Goal: Information Seeking & Learning: Learn about a topic

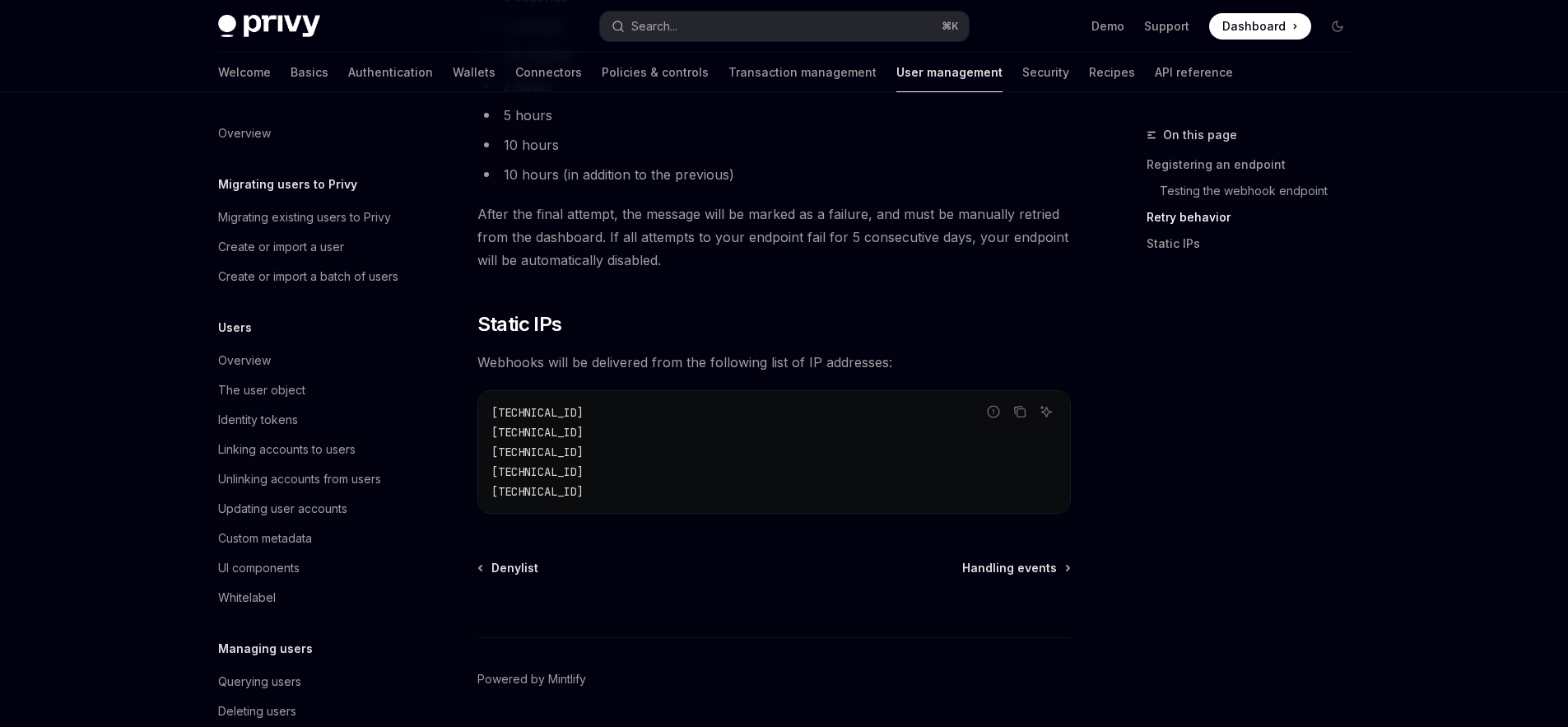
scroll to position [2085, 0]
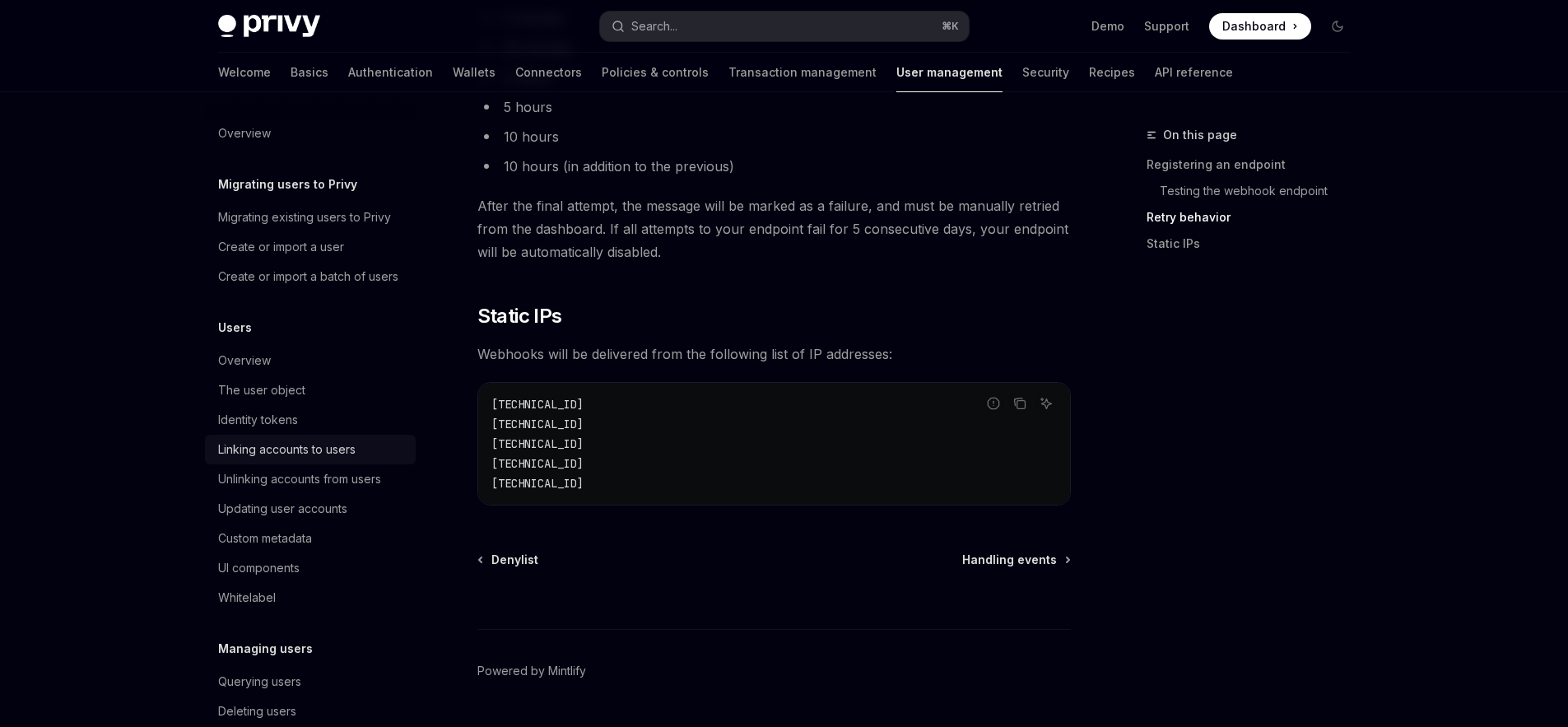
click at [276, 459] on div "Linking accounts to users" at bounding box center [287, 450] width 138 height 20
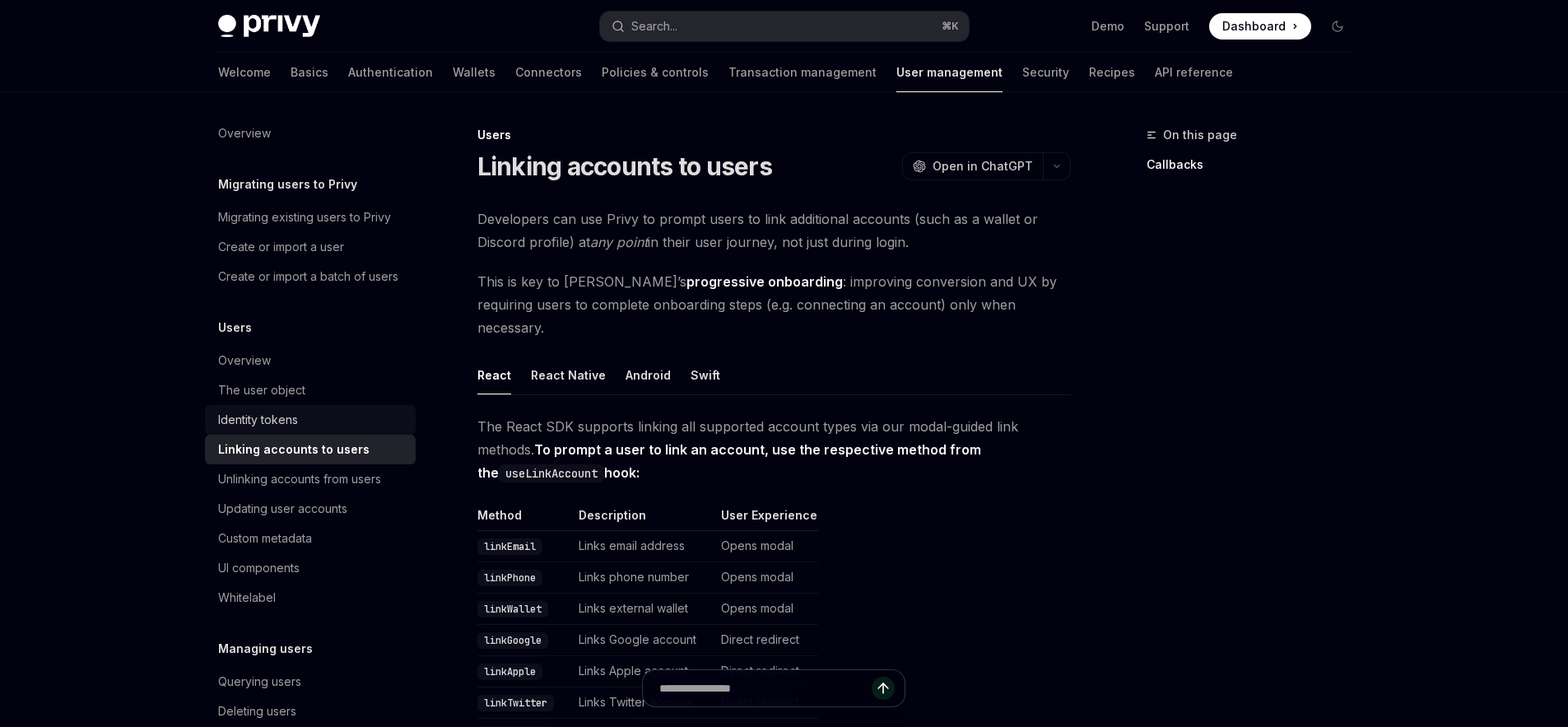
click at [273, 429] on div "Identity tokens" at bounding box center [258, 420] width 80 height 20
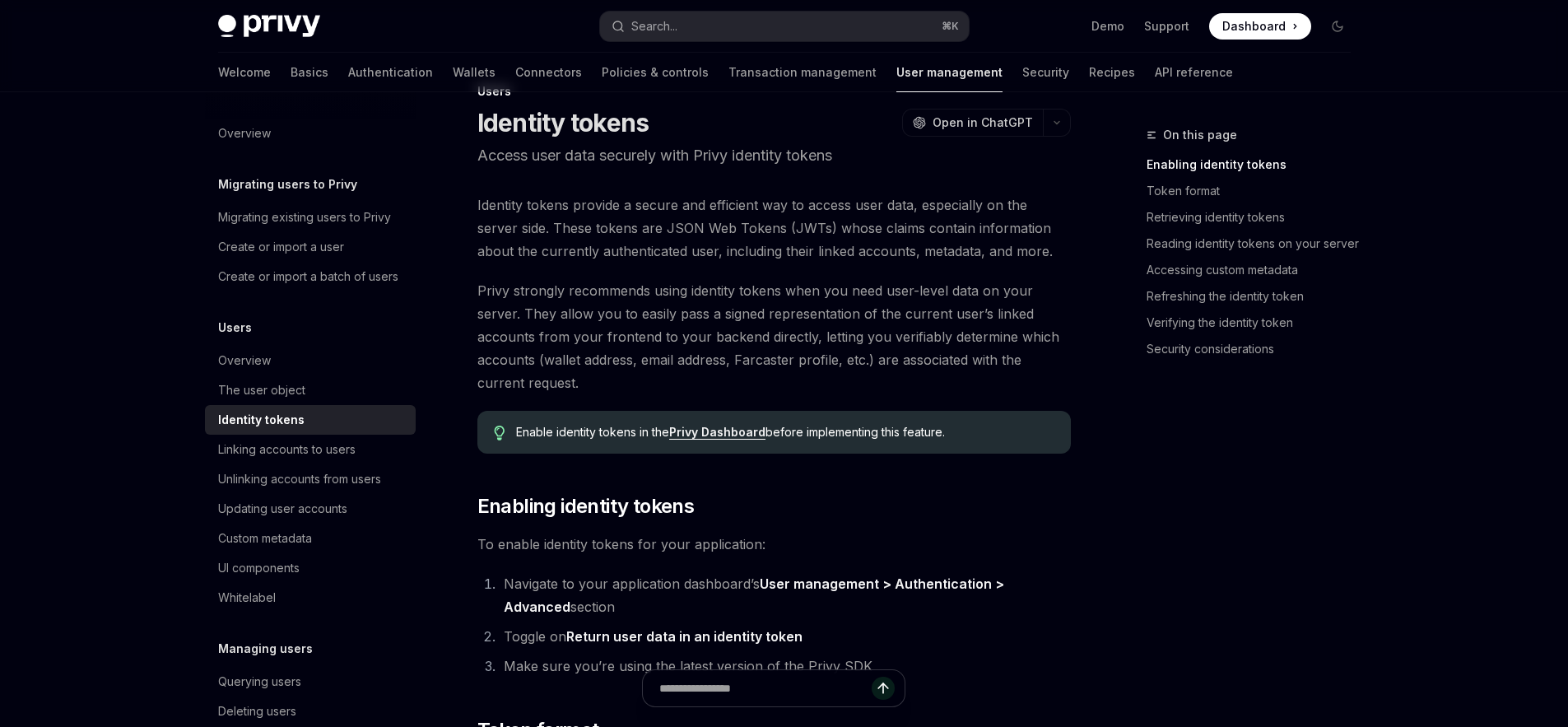
scroll to position [40, 0]
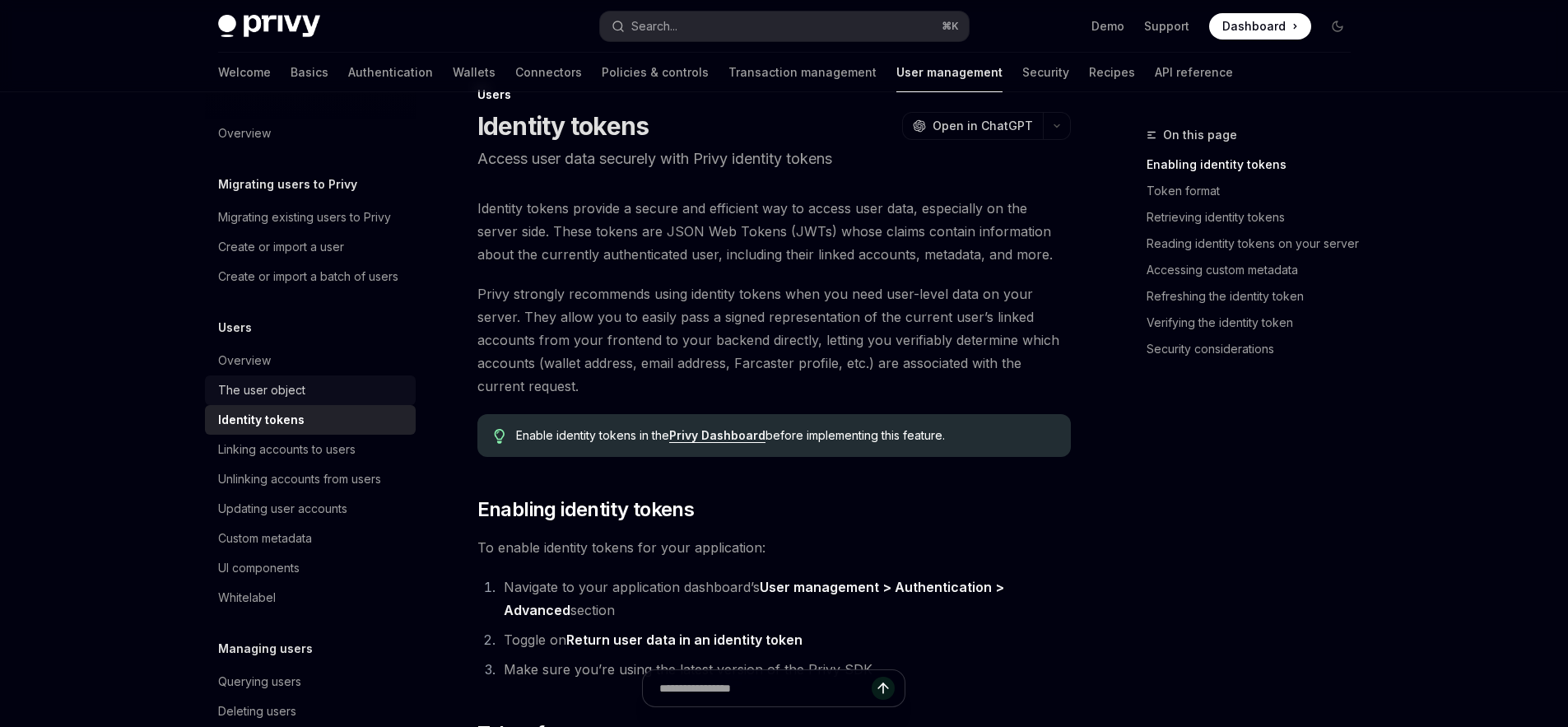
click at [308, 401] on div "The user object" at bounding box center [312, 390] width 188 height 20
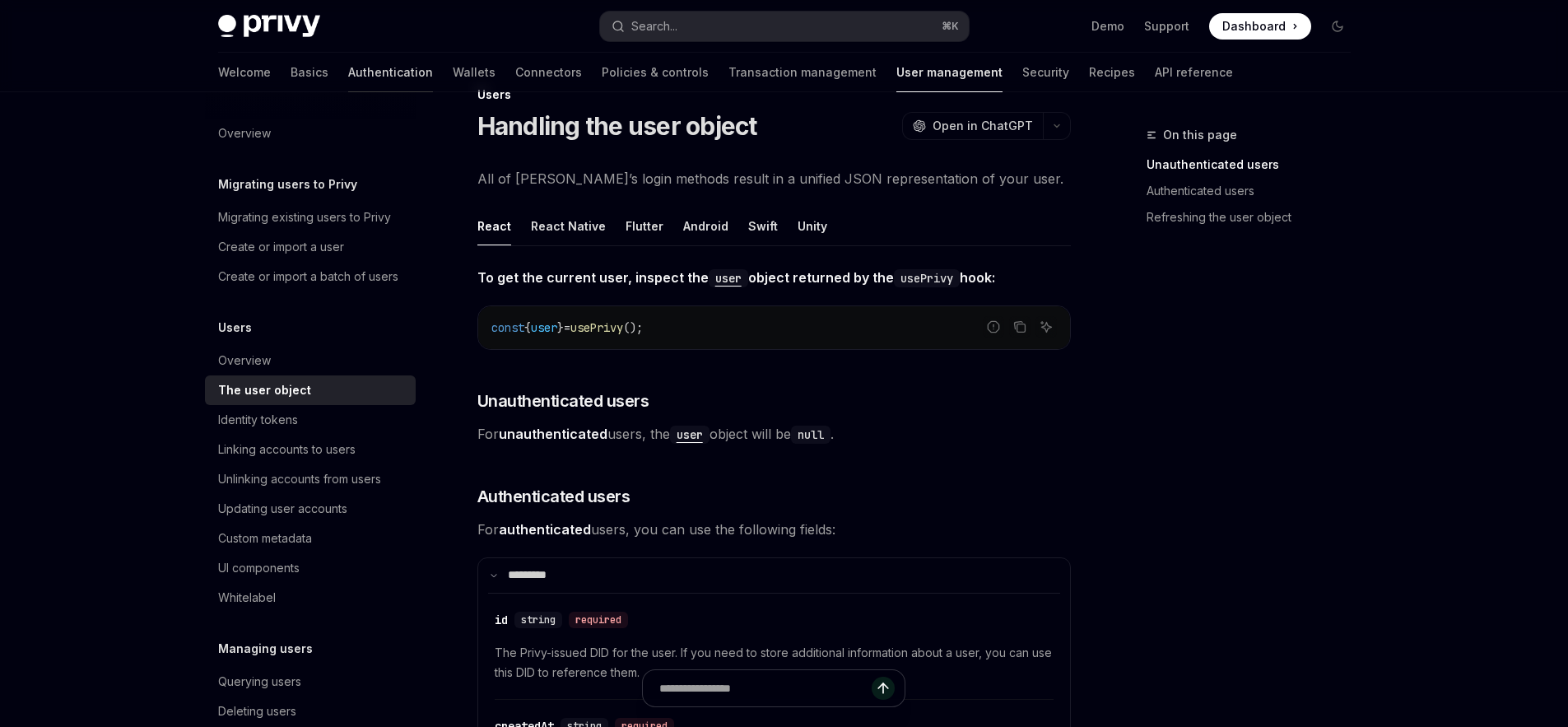
click at [348, 73] on link "Authentication" at bounding box center [391, 72] width 85 height 39
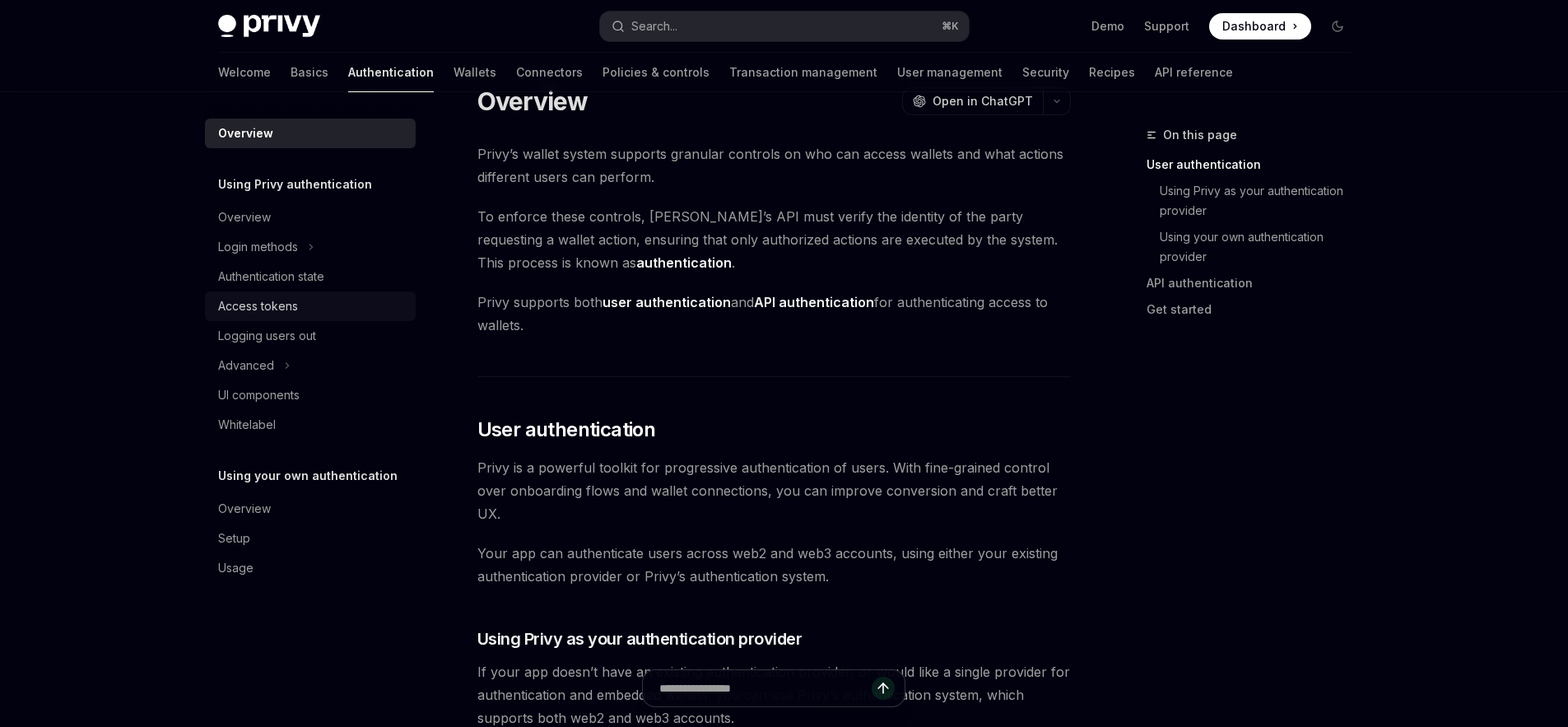
click at [277, 304] on div "Access tokens" at bounding box center [258, 306] width 80 height 20
type textarea "*"
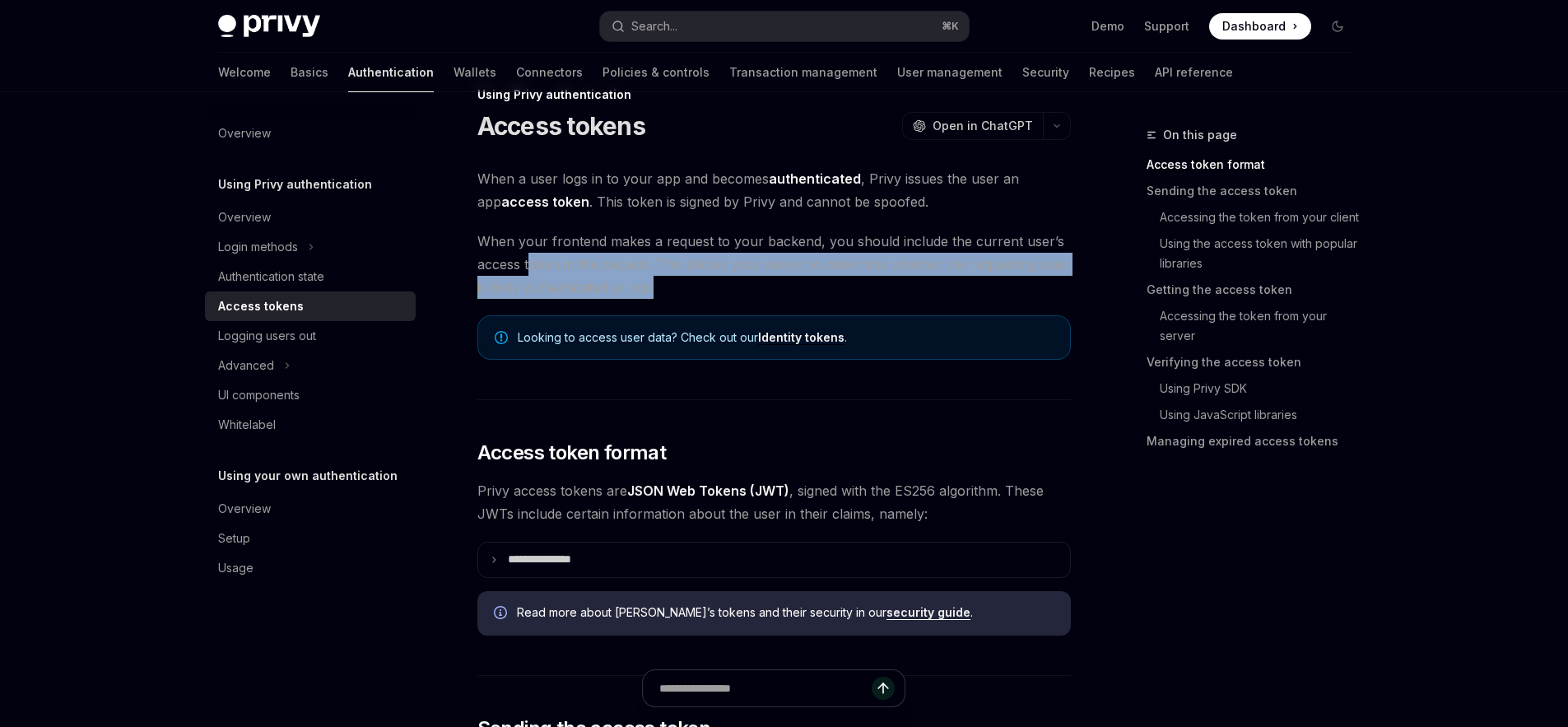
drag, startPoint x: 541, startPoint y: 265, endPoint x: 676, endPoint y: 285, distance: 136.5
click at [676, 285] on span "When your frontend makes a request to your backend, you should include the curr…" at bounding box center [774, 265] width 594 height 69
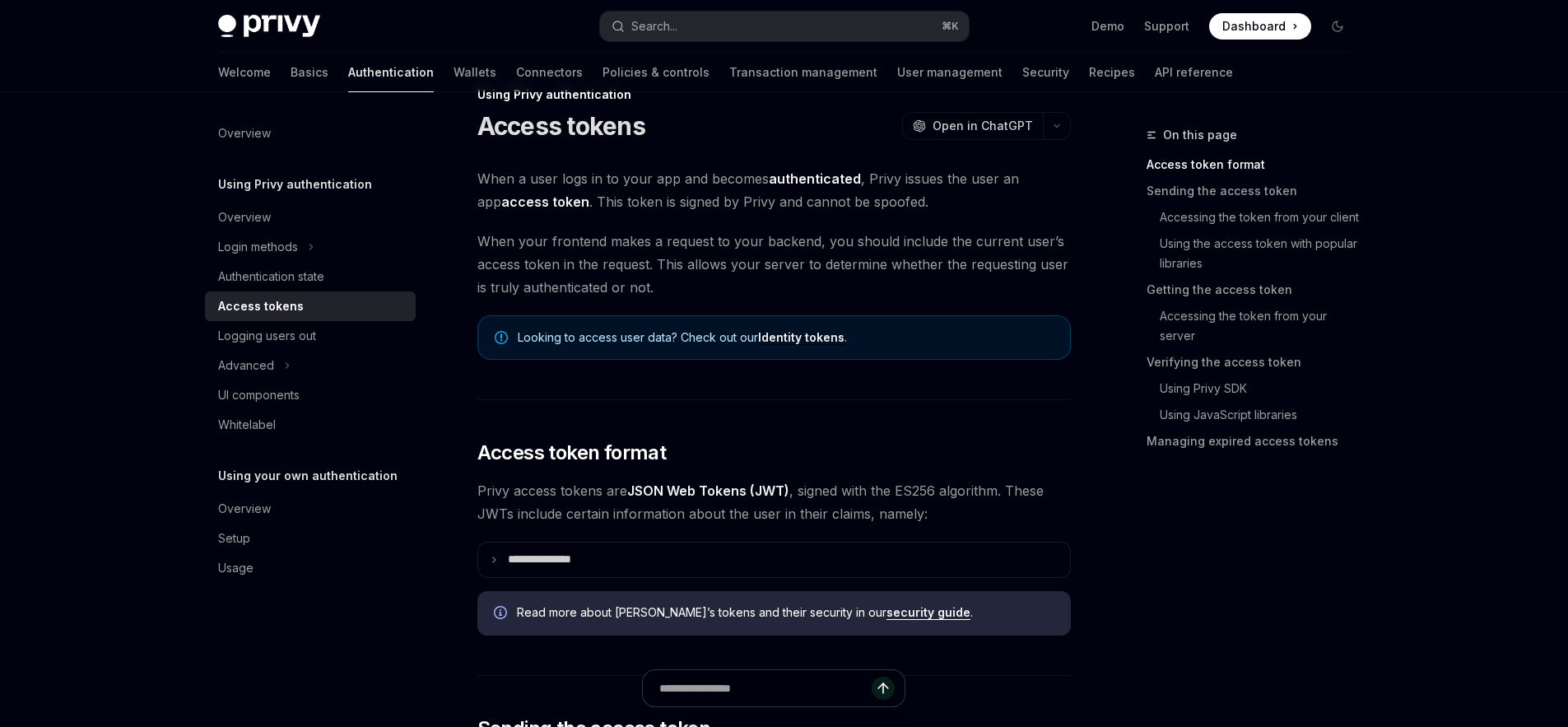
click at [686, 287] on span "When your frontend makes a request to your backend, you should include the curr…" at bounding box center [774, 265] width 594 height 69
